Goal: Task Accomplishment & Management: Use online tool/utility

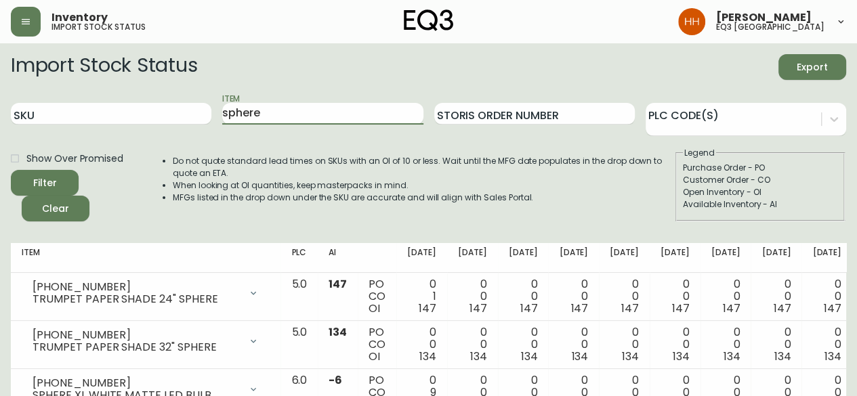
drag, startPoint x: 312, startPoint y: 113, endPoint x: -307, endPoint y: 165, distance: 621.6
click at [0, 165] on html "Inventory import stock status [PERSON_NAME] eq3 calgary Import Stock Status Exp…" at bounding box center [428, 272] width 857 height 544
click at [11, 170] on button "Filter" at bounding box center [45, 183] width 68 height 26
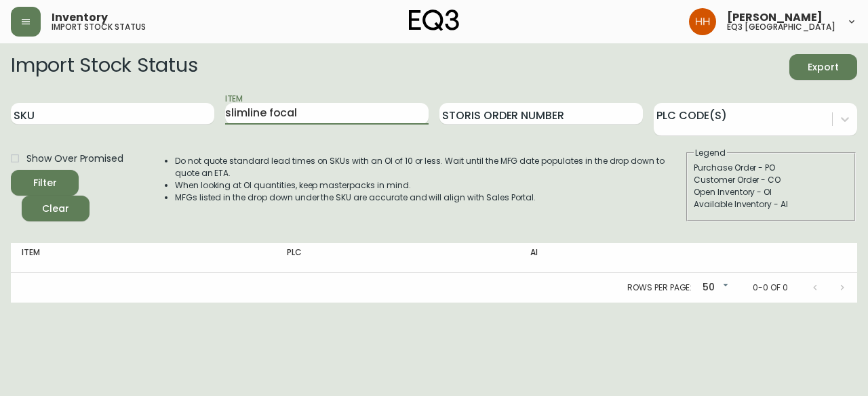
click at [11, 170] on button "Filter" at bounding box center [45, 183] width 68 height 26
type input "s"
click at [11, 170] on button "Filter" at bounding box center [45, 183] width 68 height 26
type input "f"
click at [36, 34] on button "button" at bounding box center [26, 22] width 30 height 30
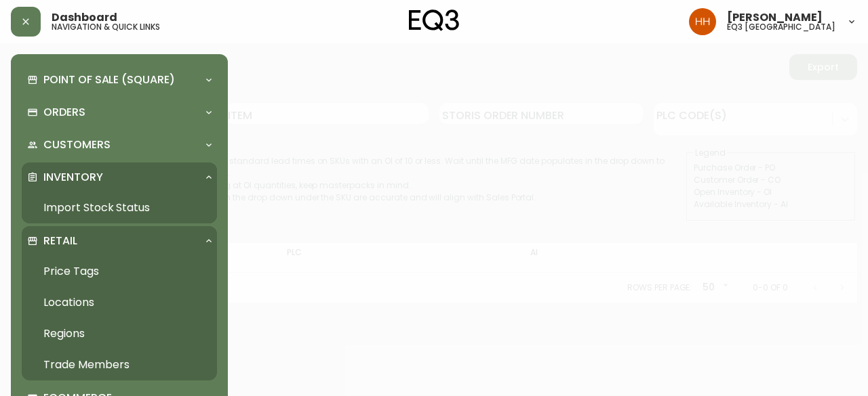
drag, startPoint x: 77, startPoint y: 268, endPoint x: 195, endPoint y: 186, distance: 143.8
click at [77, 268] on link "Price Tags" at bounding box center [119, 271] width 195 height 31
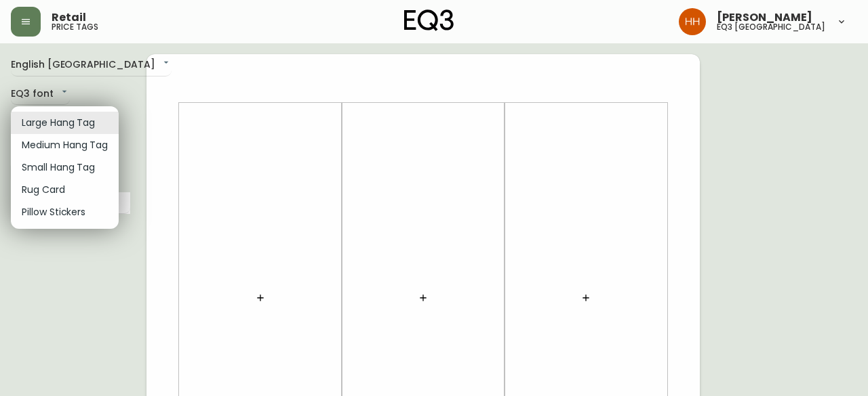
click at [67, 165] on li "Small Hang Tag" at bounding box center [65, 168] width 108 height 22
type input "small"
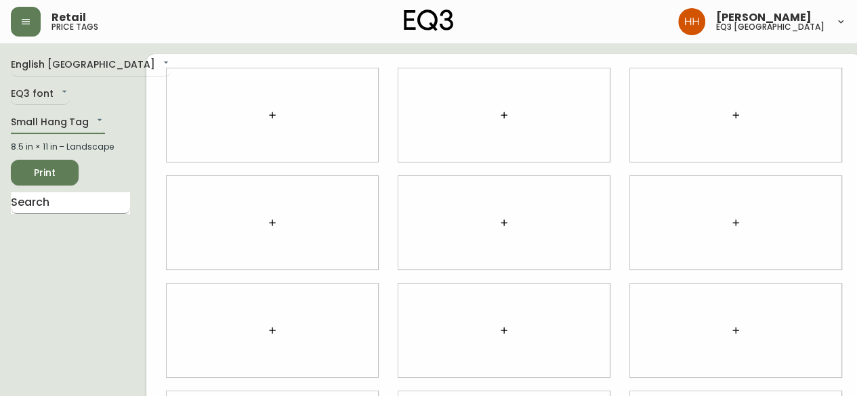
click at [50, 199] on input "text" at bounding box center [70, 203] width 119 height 22
type input "METRO"
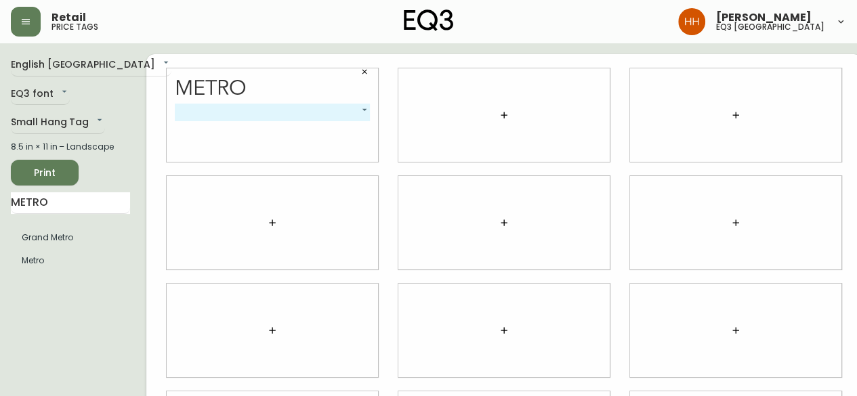
click at [227, 107] on body "Retail price tags [PERSON_NAME] eq3 [GEOGRAPHIC_DATA] English [GEOGRAPHIC_DATA]…" at bounding box center [428, 303] width 857 height 607
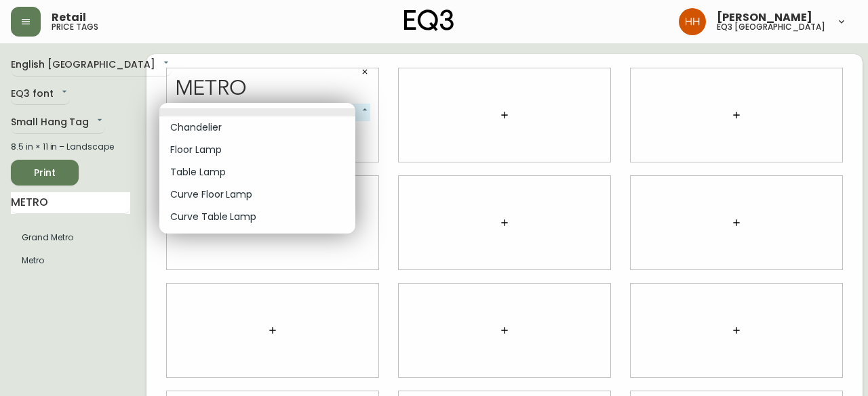
click at [195, 218] on li "Curve Table Lamp" at bounding box center [257, 217] width 196 height 22
type input "4"
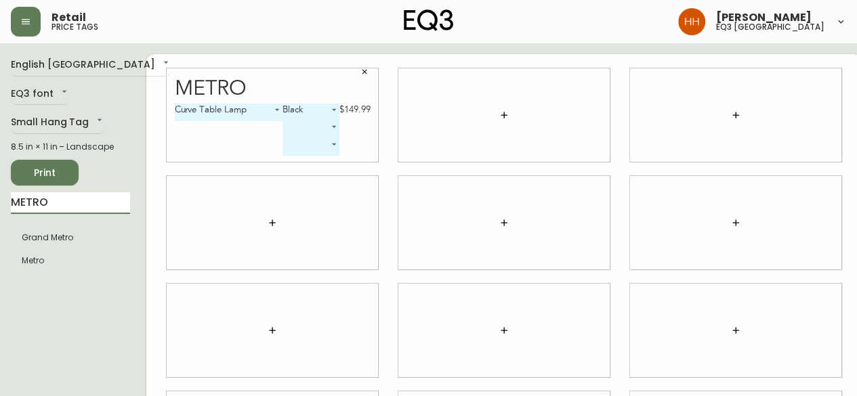
drag, startPoint x: 87, startPoint y: 205, endPoint x: -291, endPoint y: 199, distance: 378.9
click at [0, 199] on html "Retail price tags [PERSON_NAME] eq3 [GEOGRAPHIC_DATA] English [GEOGRAPHIC_DATA]…" at bounding box center [428, 303] width 857 height 607
type input "SLIMLIN"
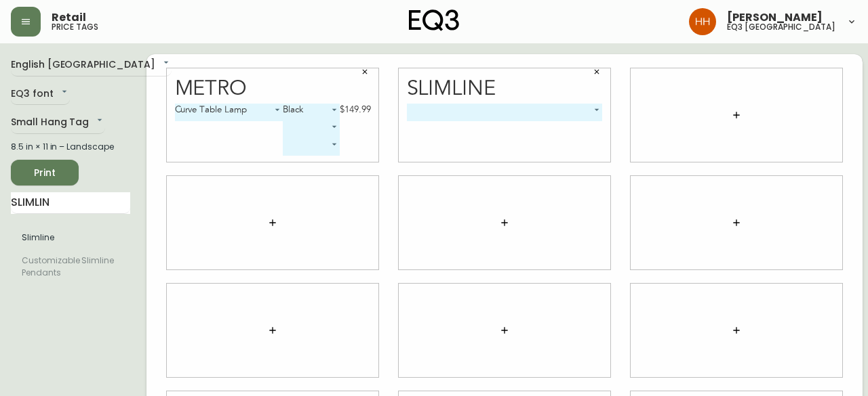
click at [446, 112] on body "Retail price tags [PERSON_NAME] eq3 [GEOGRAPHIC_DATA] English [GEOGRAPHIC_DATA]…" at bounding box center [434, 303] width 868 height 607
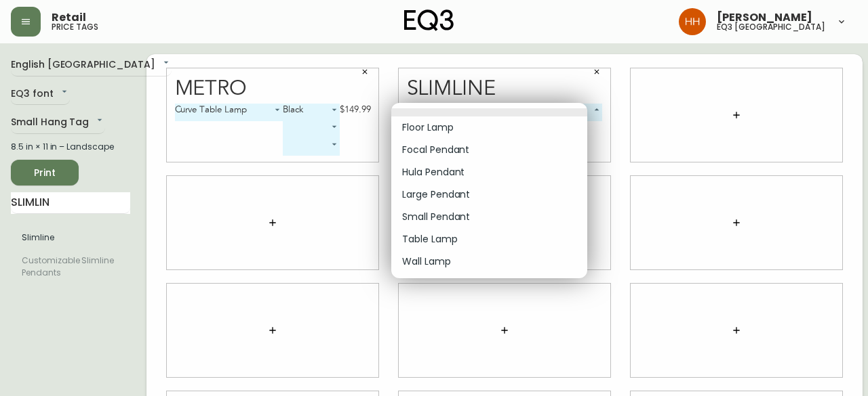
click at [426, 242] on li "Table Lamp" at bounding box center [489, 239] width 196 height 22
type input "5"
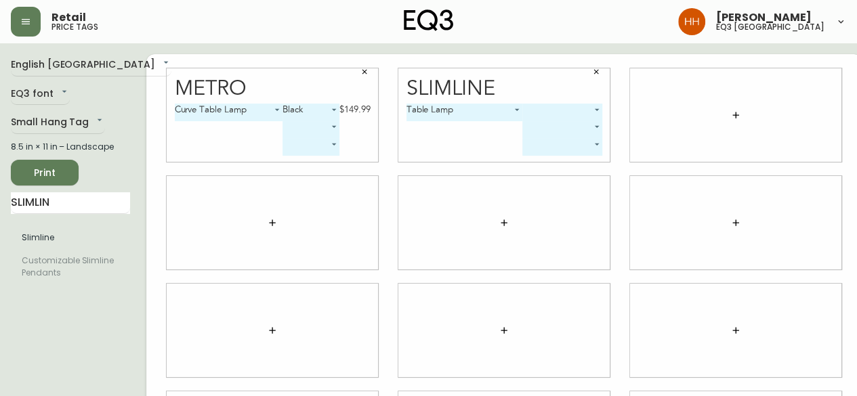
click at [518, 103] on div "Slimline Table Lamp 5 ​ ​ ​" at bounding box center [504, 115] width 211 height 94
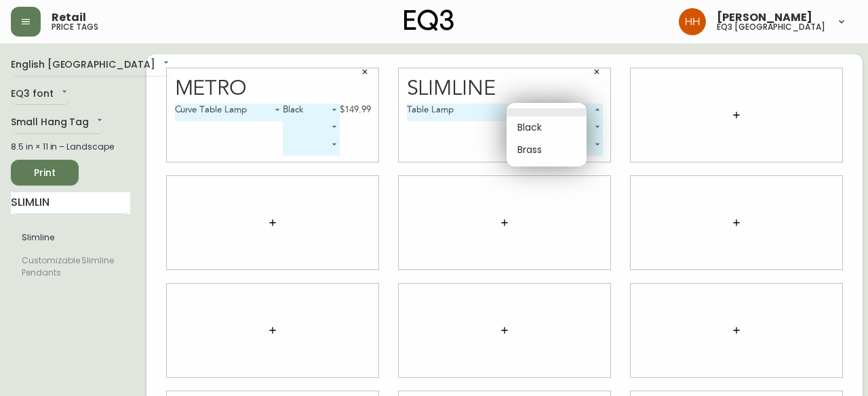
click at [520, 106] on body "Retail price tags [PERSON_NAME] eq3 [GEOGRAPHIC_DATA] English [GEOGRAPHIC_DATA]…" at bounding box center [434, 303] width 868 height 607
click at [523, 128] on li "Black" at bounding box center [546, 128] width 80 height 22
type input "0"
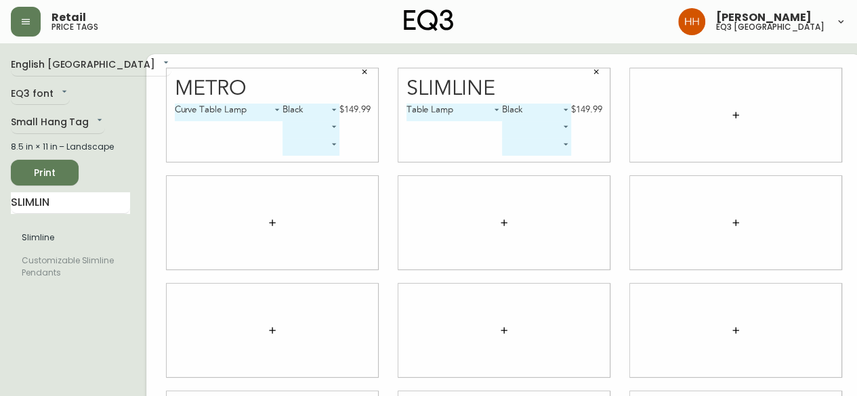
click at [0, 196] on html "Retail price tags [PERSON_NAME] eq3 [GEOGRAPHIC_DATA] English [GEOGRAPHIC_DATA]…" at bounding box center [428, 303] width 857 height 607
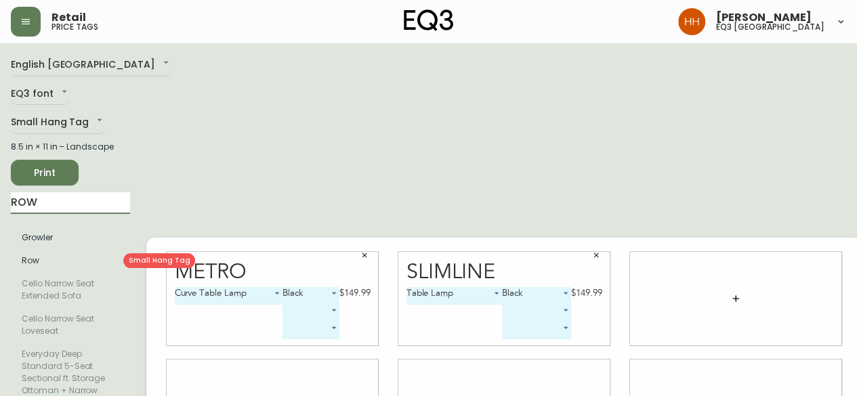
type input "ROW"
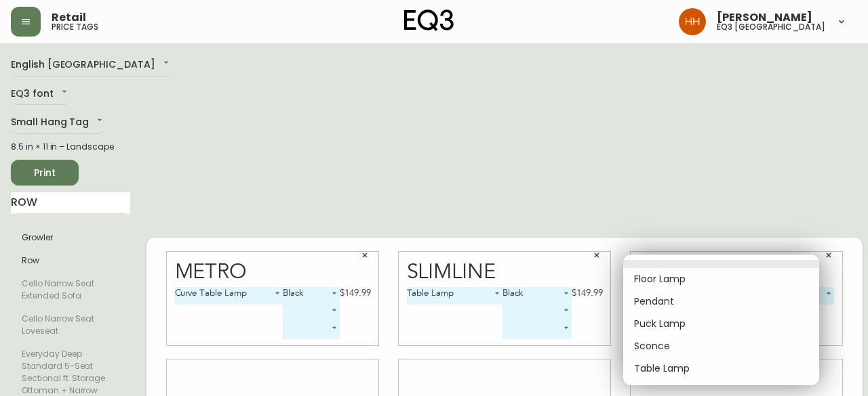
click at [662, 376] on li "Table Lamp" at bounding box center [721, 369] width 196 height 22
type input "4"
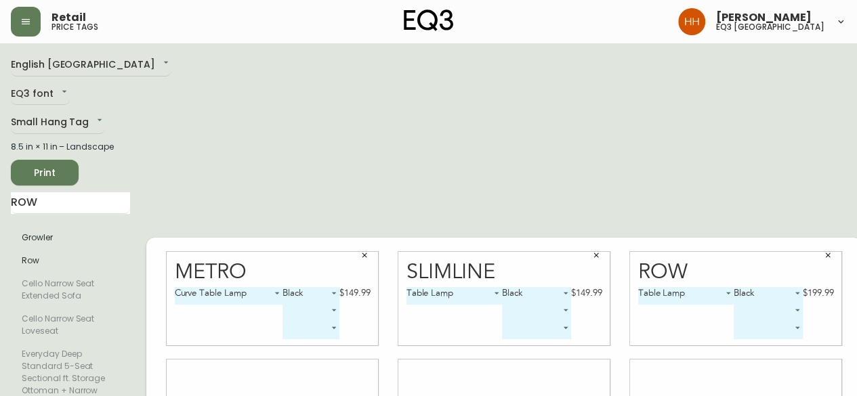
drag, startPoint x: 56, startPoint y: 212, endPoint x: -182, endPoint y: 203, distance: 238.1
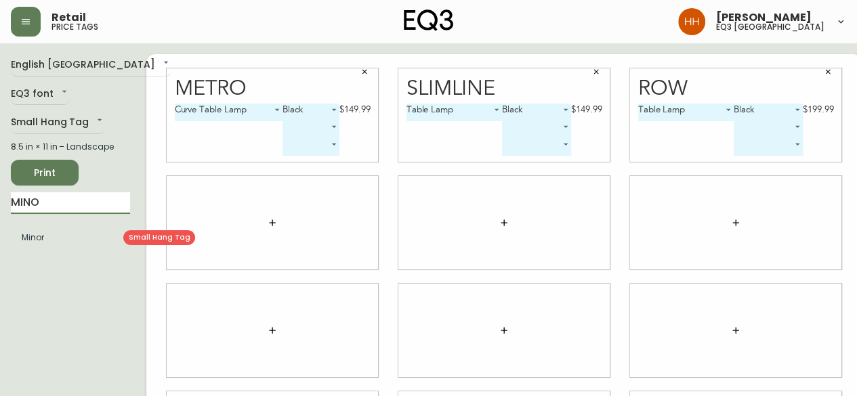
type input "MINO"
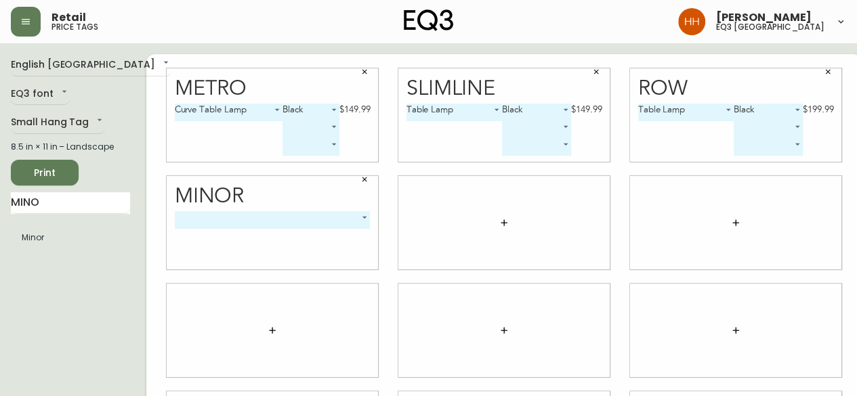
click at [294, 226] on body "Retail price tags [PERSON_NAME] eq3 [GEOGRAPHIC_DATA] English [GEOGRAPHIC_DATA]…" at bounding box center [428, 303] width 857 height 607
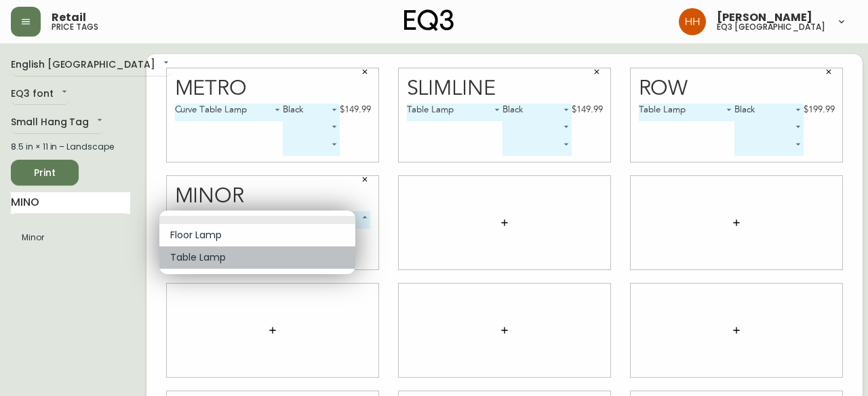
click at [203, 250] on li "Table Lamp" at bounding box center [257, 258] width 196 height 22
type input "1"
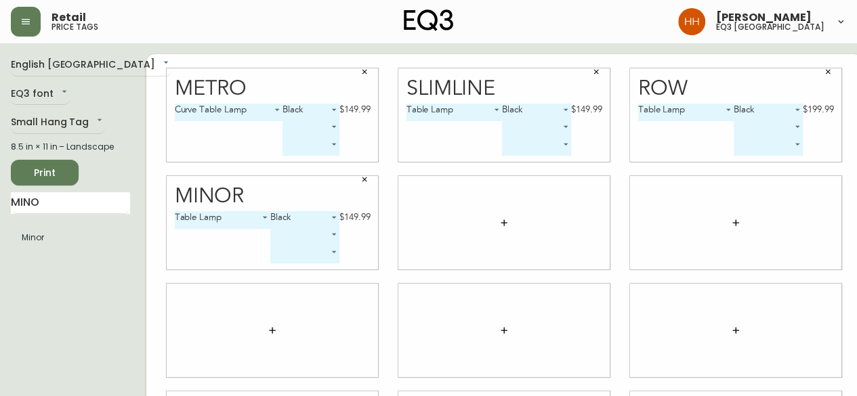
drag, startPoint x: 56, startPoint y: 196, endPoint x: -28, endPoint y: 200, distance: 84.1
click at [0, 200] on html "Retail price tags [PERSON_NAME] eq3 [GEOGRAPHIC_DATA] English [GEOGRAPHIC_DATA]…" at bounding box center [428, 303] width 857 height 607
type input "ANCHOR"
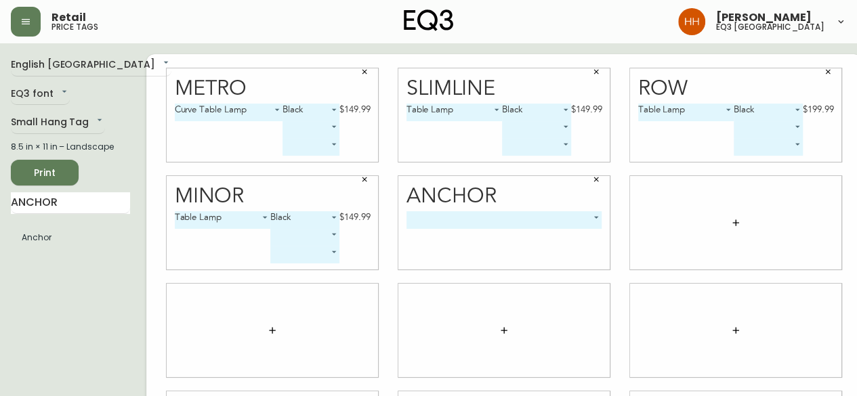
click at [466, 220] on body "Retail price tags [PERSON_NAME] eq3 [GEOGRAPHIC_DATA] English [GEOGRAPHIC_DATA]…" at bounding box center [428, 303] width 857 height 607
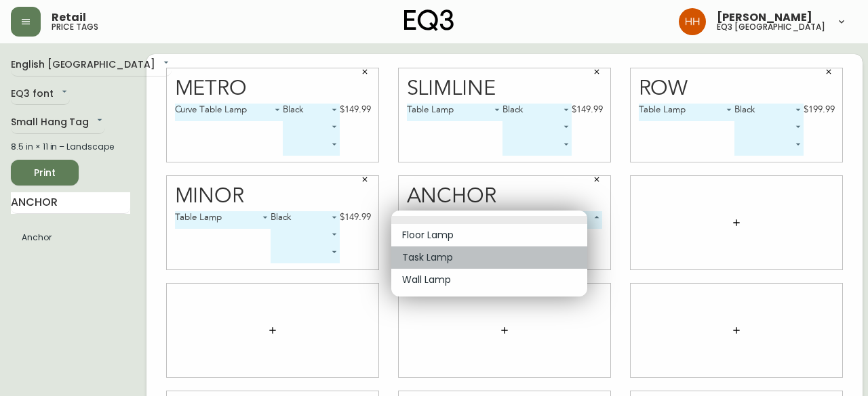
click at [431, 266] on li "Task Lamp" at bounding box center [489, 258] width 196 height 22
type input "1"
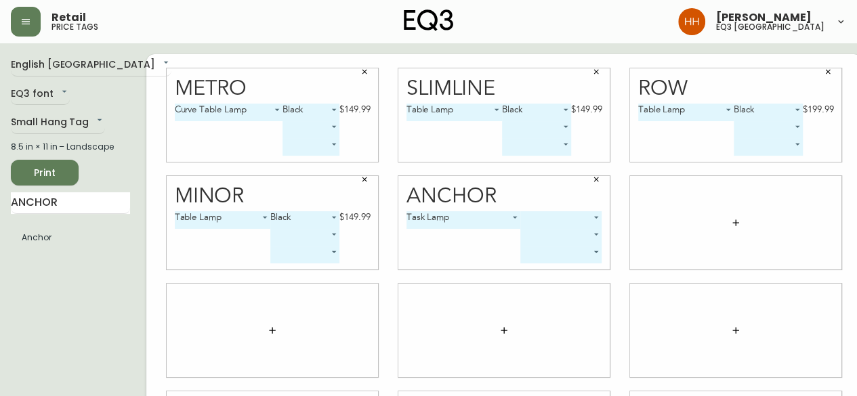
click at [664, 260] on div at bounding box center [735, 223] width 211 height 94
click at [546, 223] on body "Retail price tags [PERSON_NAME] eq3 [GEOGRAPHIC_DATA] English [GEOGRAPHIC_DATA]…" at bounding box center [428, 303] width 857 height 607
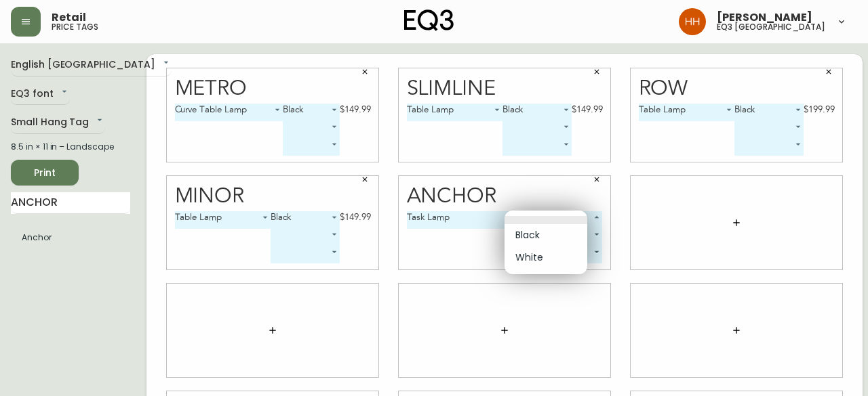
click at [544, 236] on li "Black" at bounding box center [545, 235] width 83 height 22
type input "0"
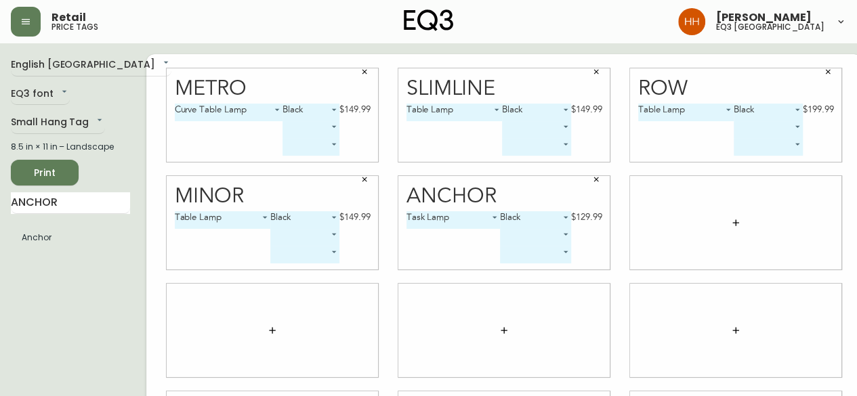
click at [630, 309] on div at bounding box center [735, 331] width 211 height 94
click at [46, 171] on span "Print" at bounding box center [45, 173] width 46 height 17
